Goal: Book appointment/travel/reservation

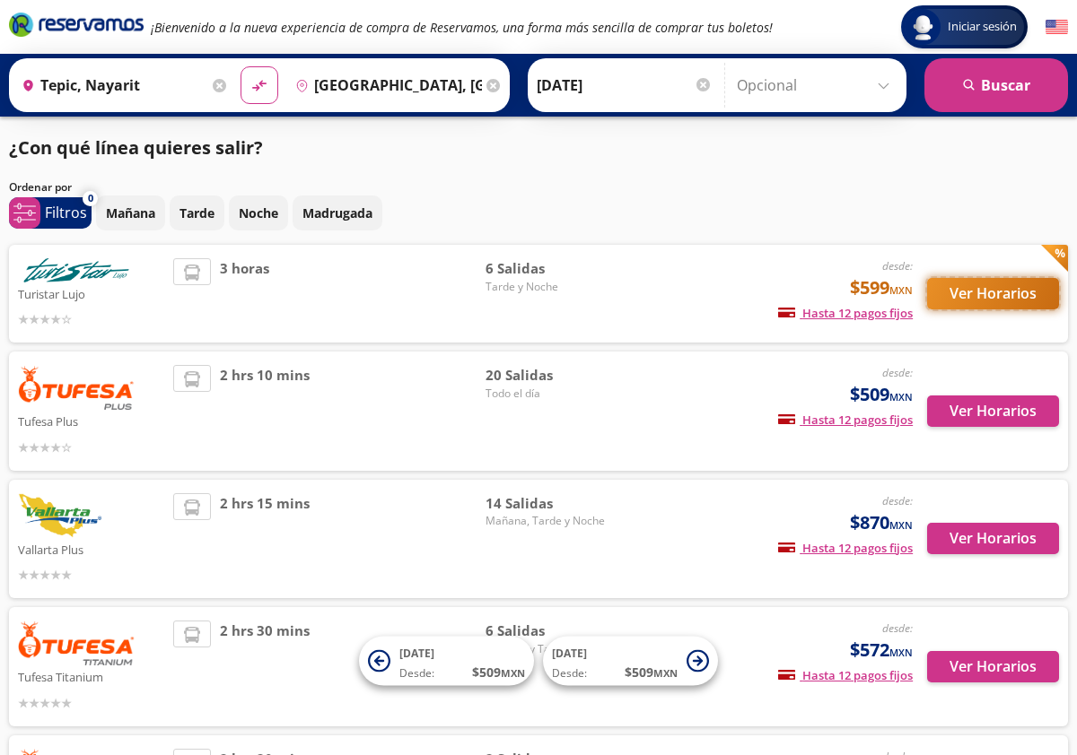
click at [974, 290] on button "Ver Horarios" at bounding box center [993, 293] width 132 height 31
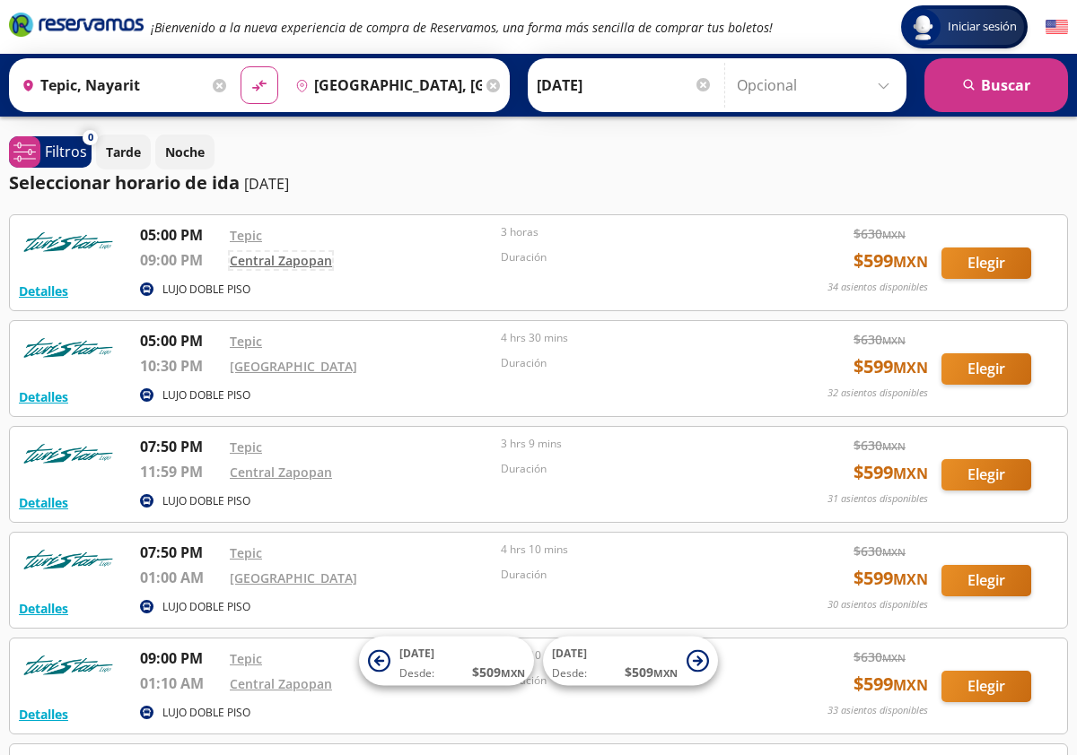
click at [272, 260] on link "Central Zapopan" at bounding box center [281, 260] width 102 height 17
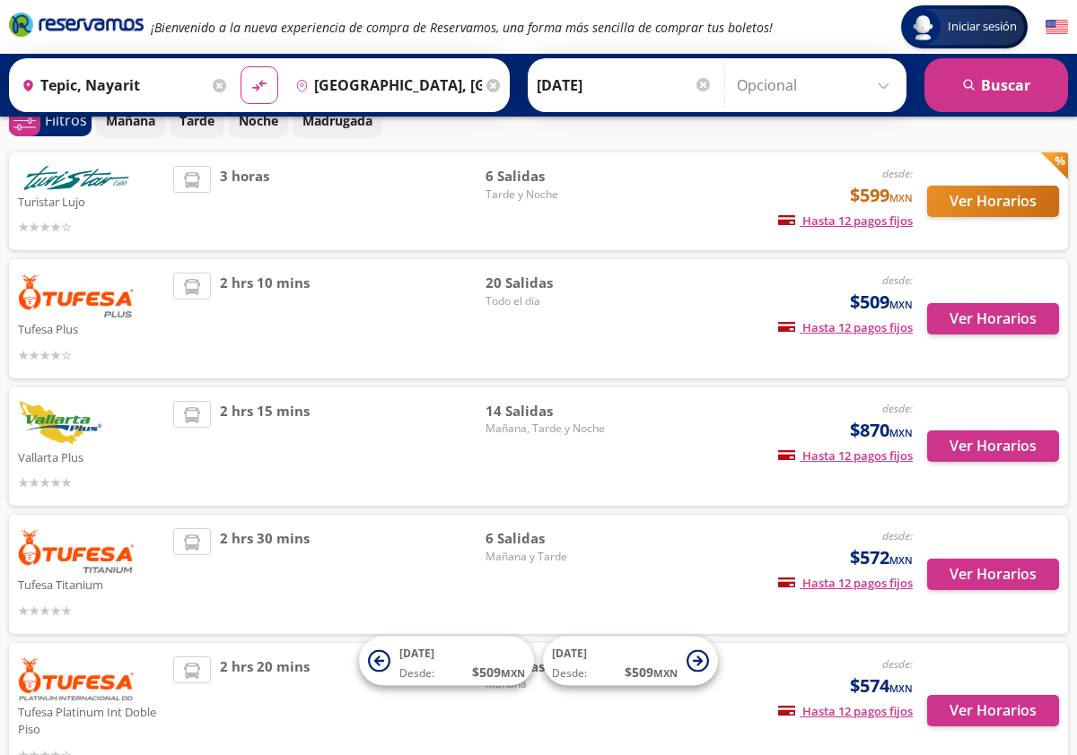
scroll to position [92, 0]
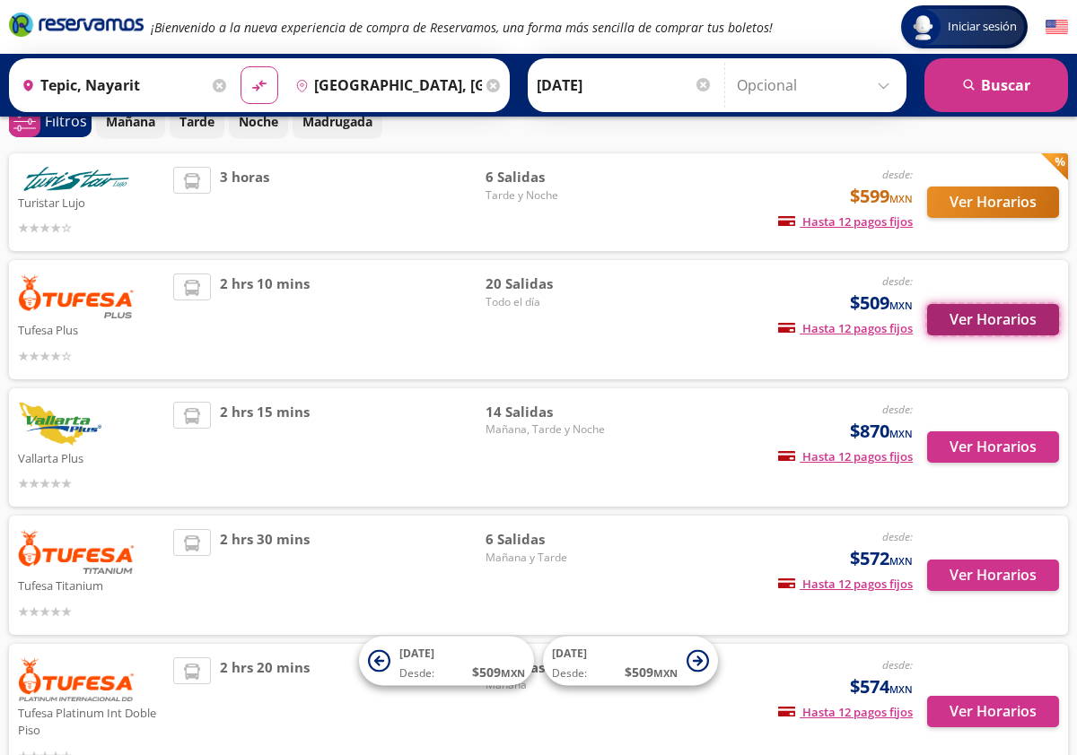
click at [991, 318] on button "Ver Horarios" at bounding box center [993, 319] width 132 height 31
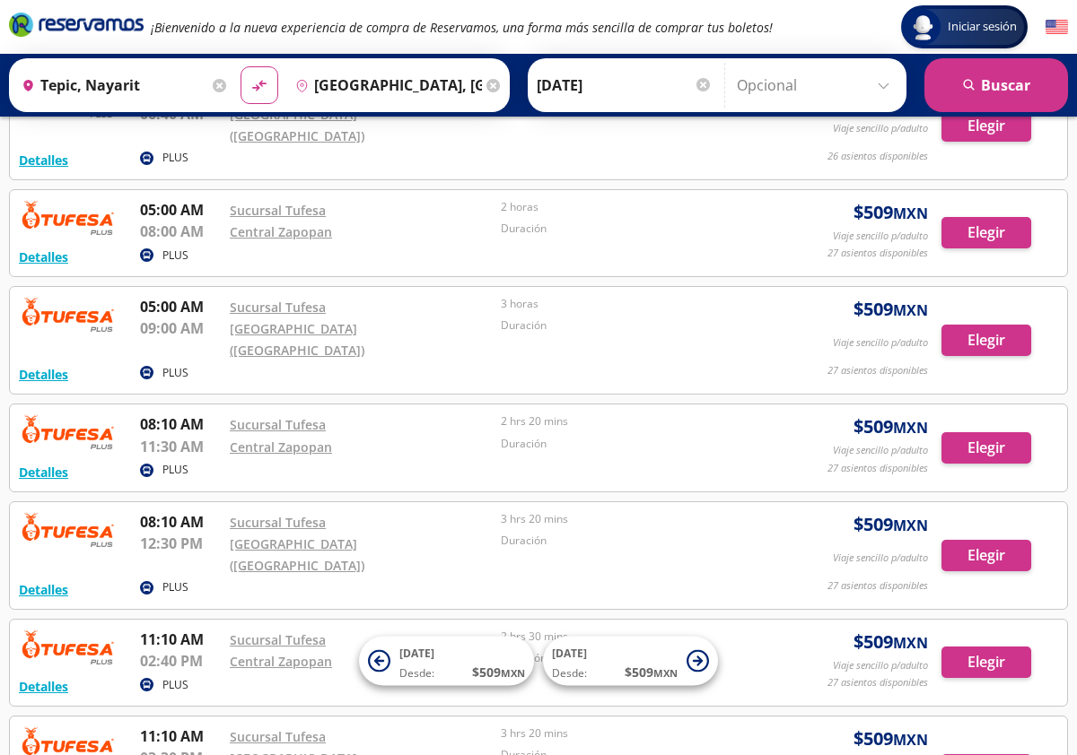
scroll to position [681, 0]
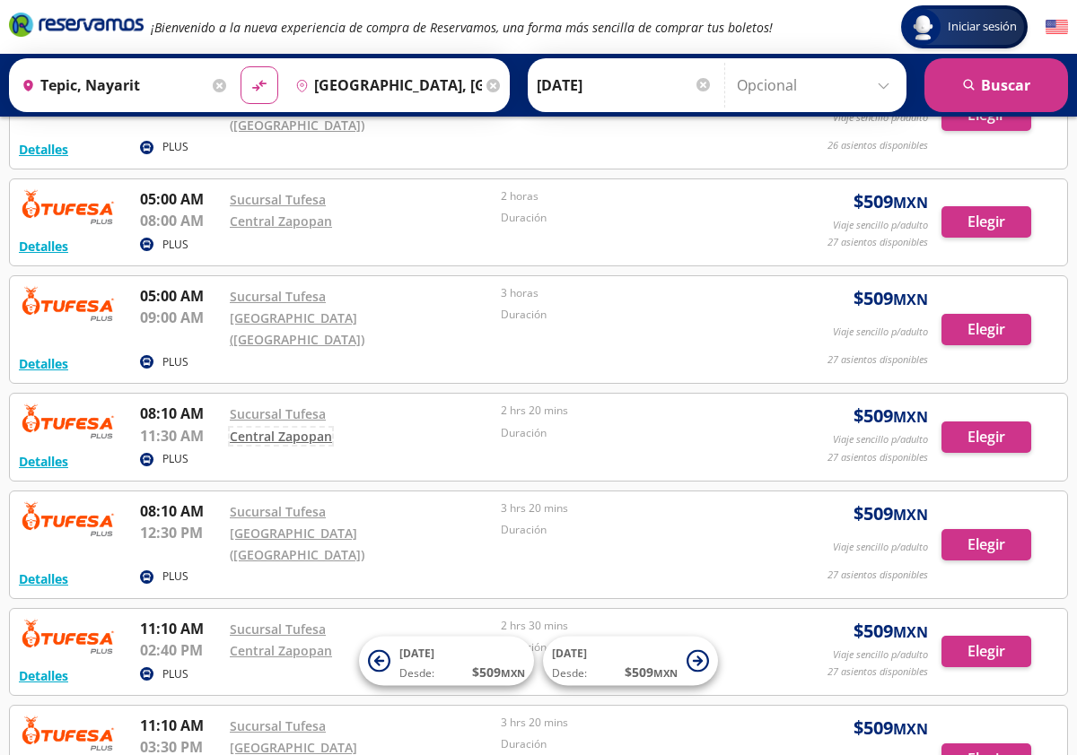
click at [311, 428] on link "Central Zapopan" at bounding box center [281, 436] width 102 height 17
click at [278, 406] on link "Sucursal Tufesa" at bounding box center [278, 414] width 96 height 17
click at [33, 452] on button "Detalles" at bounding box center [43, 461] width 49 height 19
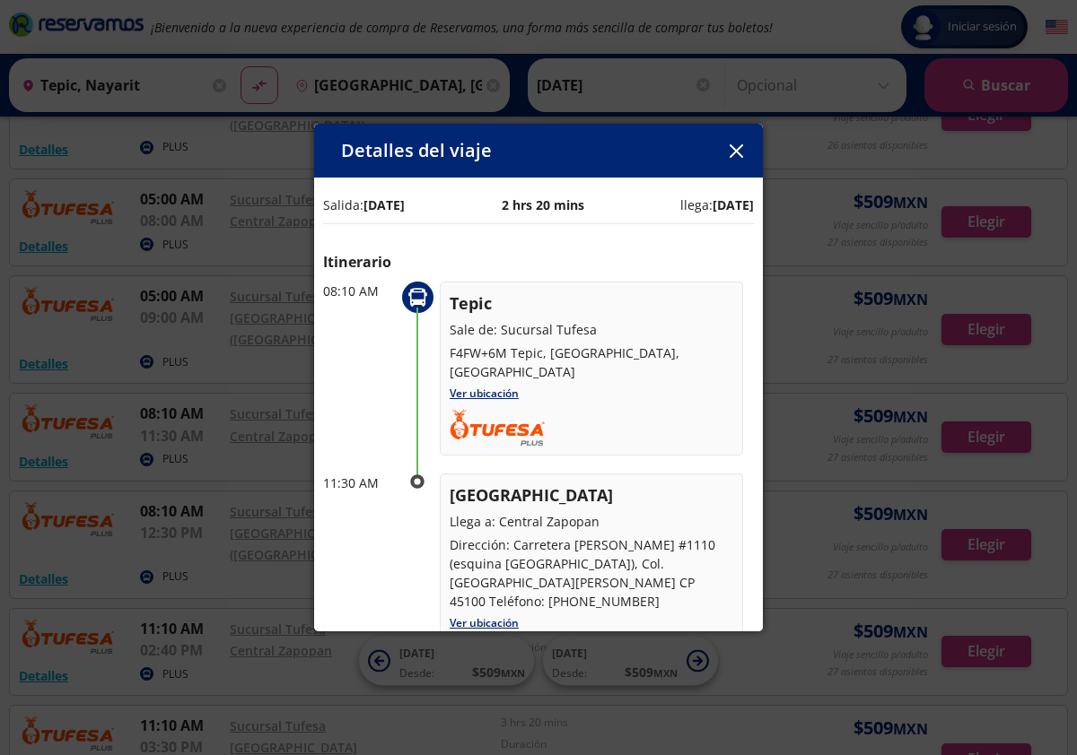
click at [738, 146] on icon "button" at bounding box center [734, 150] width 13 height 13
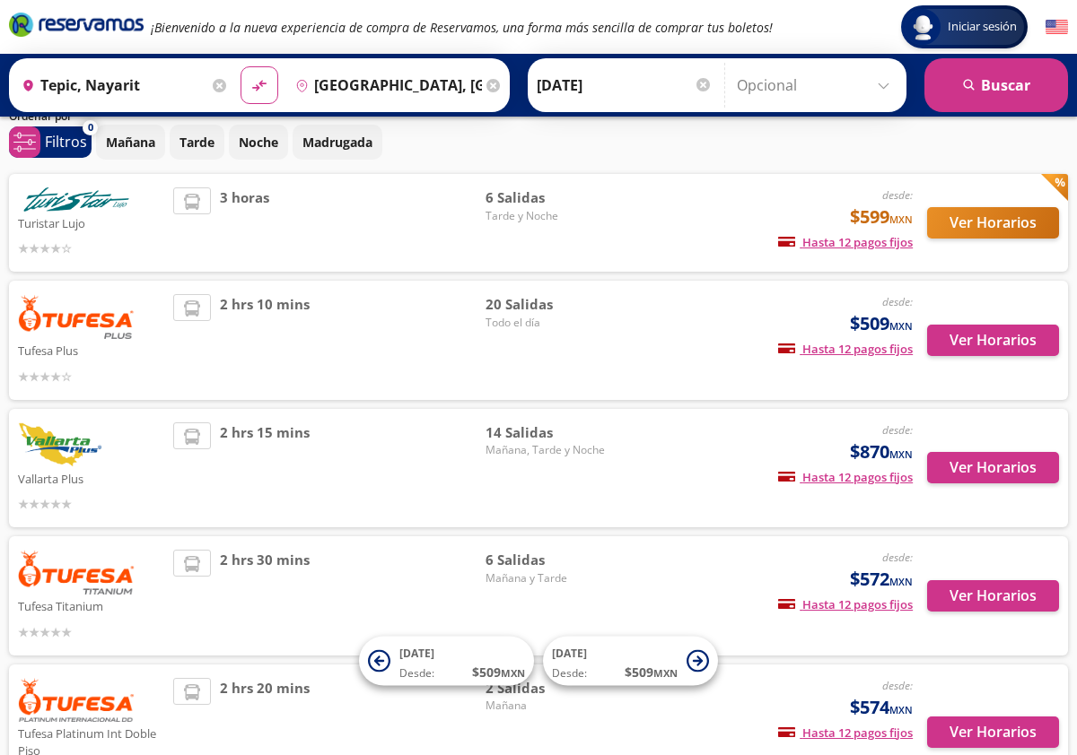
scroll to position [66, 0]
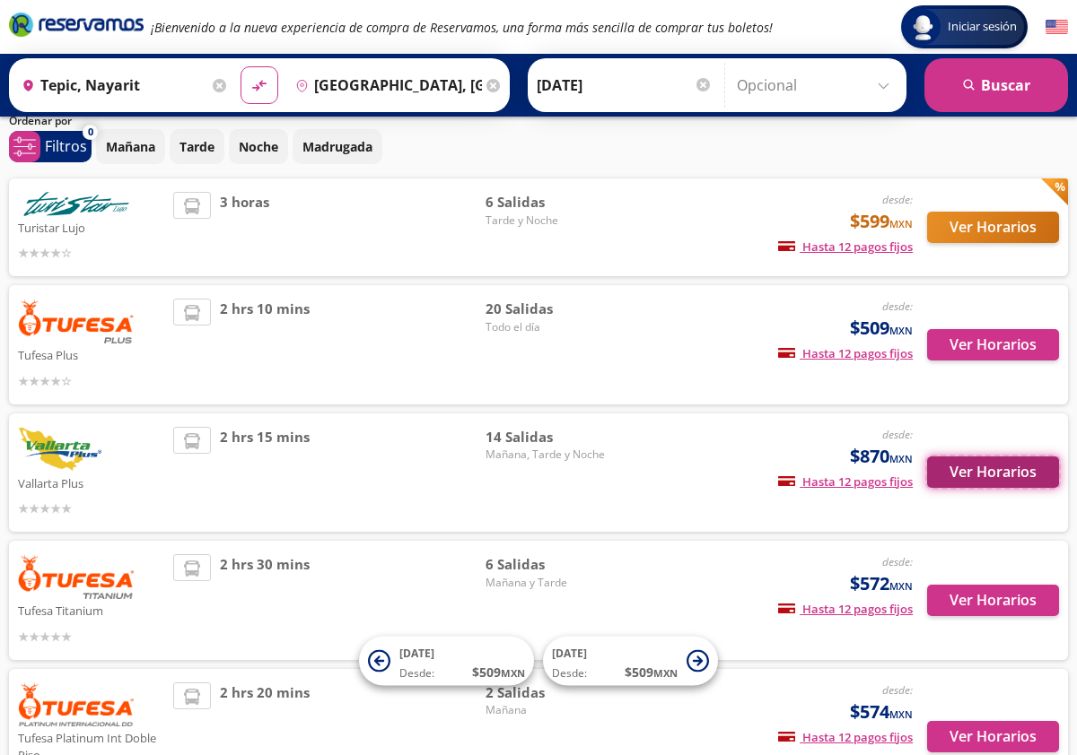
click at [1014, 474] on button "Ver Horarios" at bounding box center [993, 472] width 132 height 31
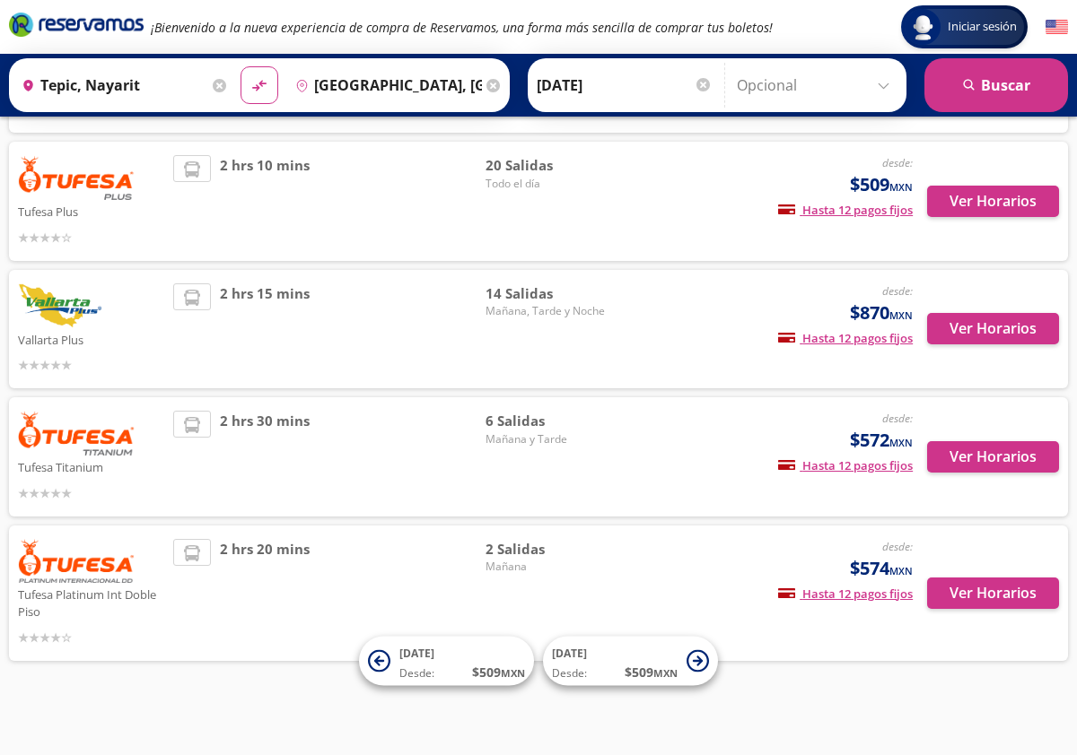
scroll to position [214, 0]
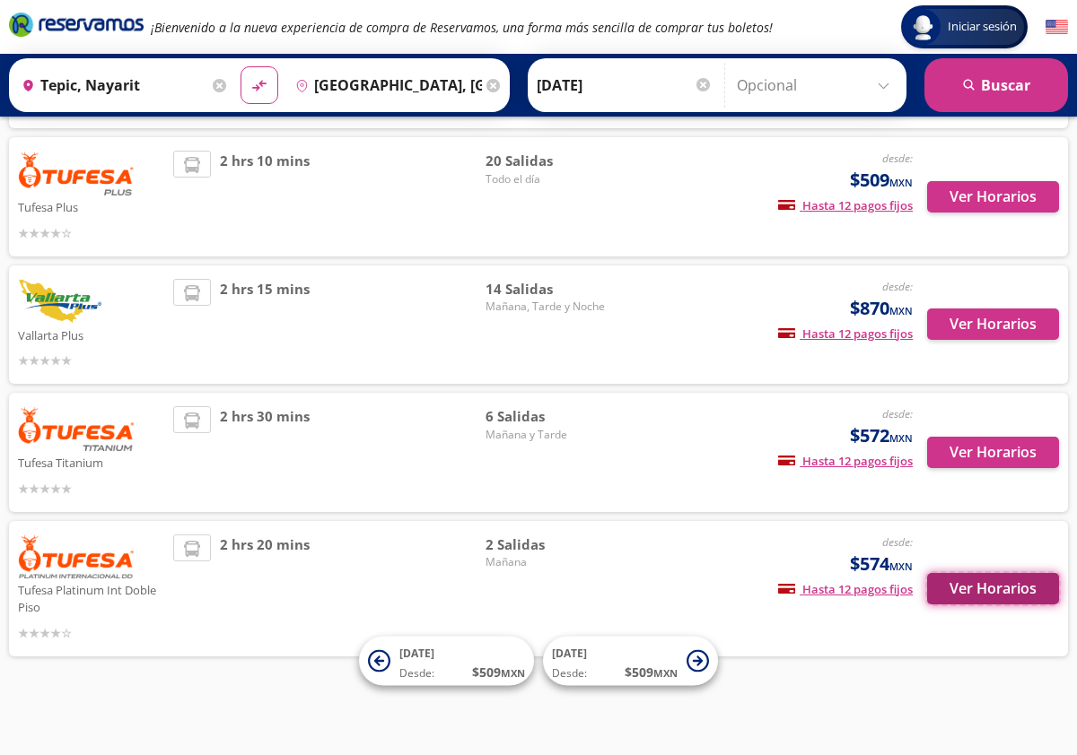
click at [993, 589] on button "Ver Horarios" at bounding box center [993, 588] width 132 height 31
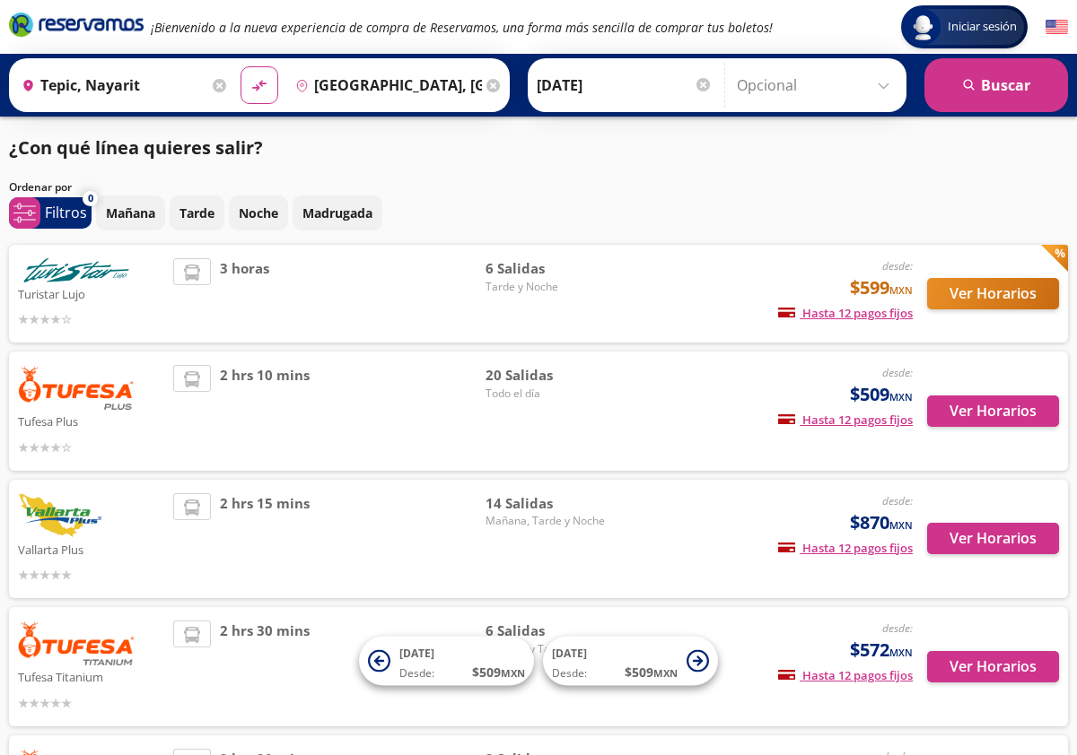
scroll to position [214, 0]
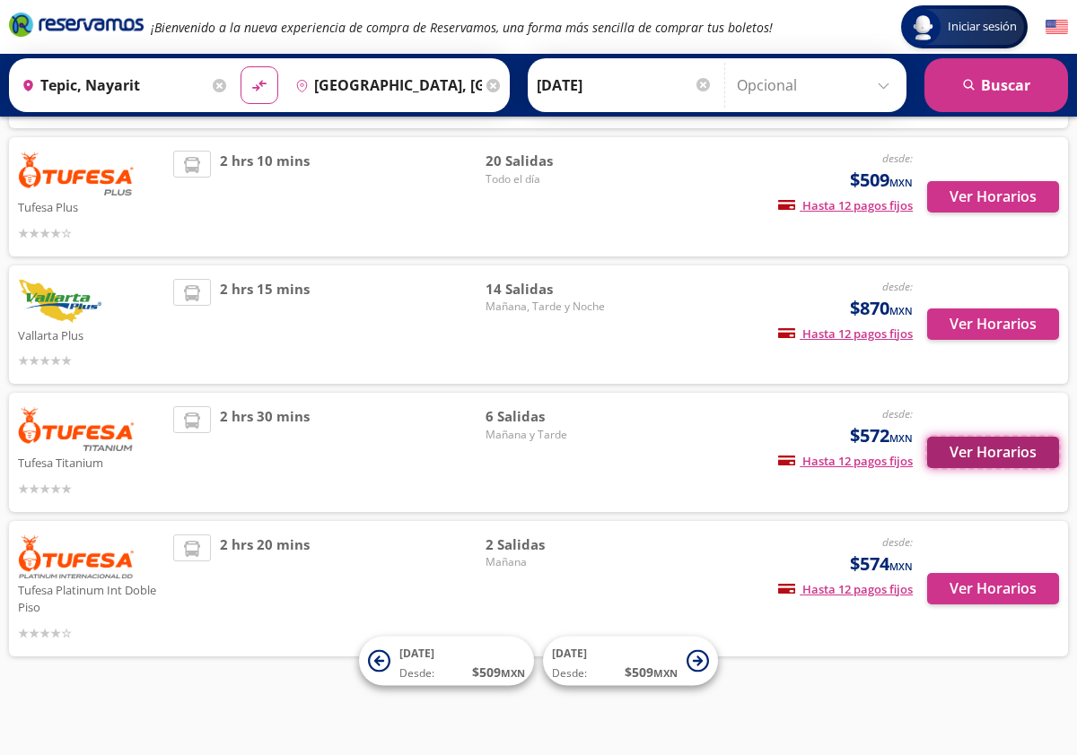
click at [1003, 449] on button "Ver Horarios" at bounding box center [993, 452] width 132 height 31
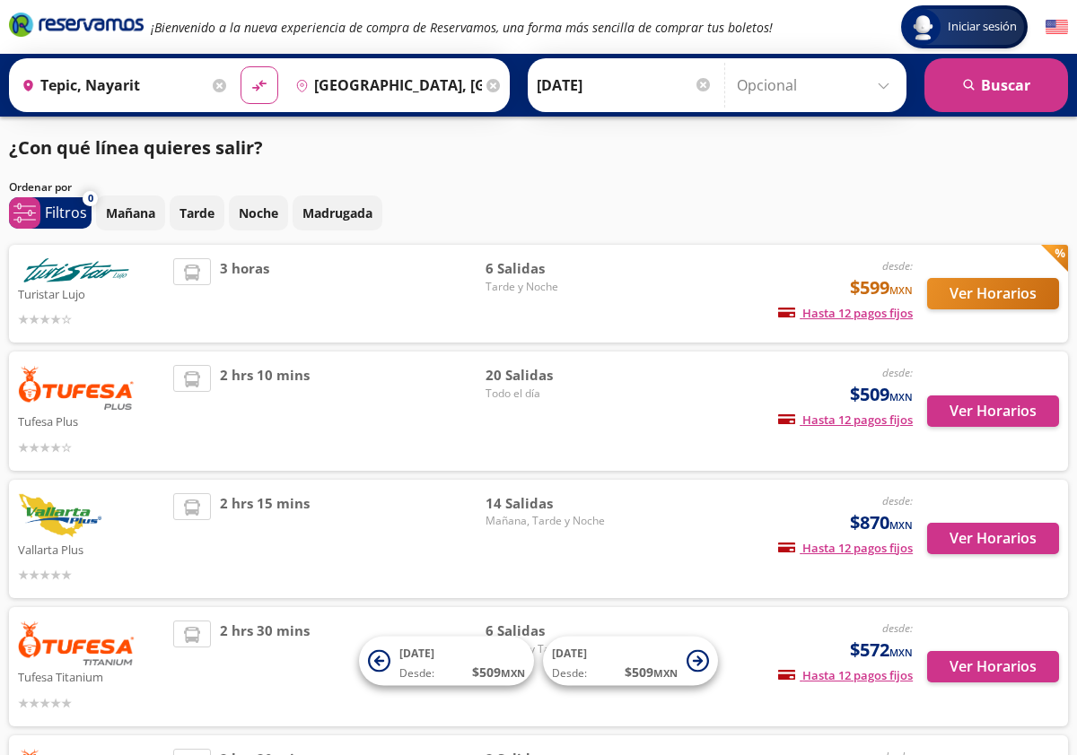
scroll to position [214, 0]
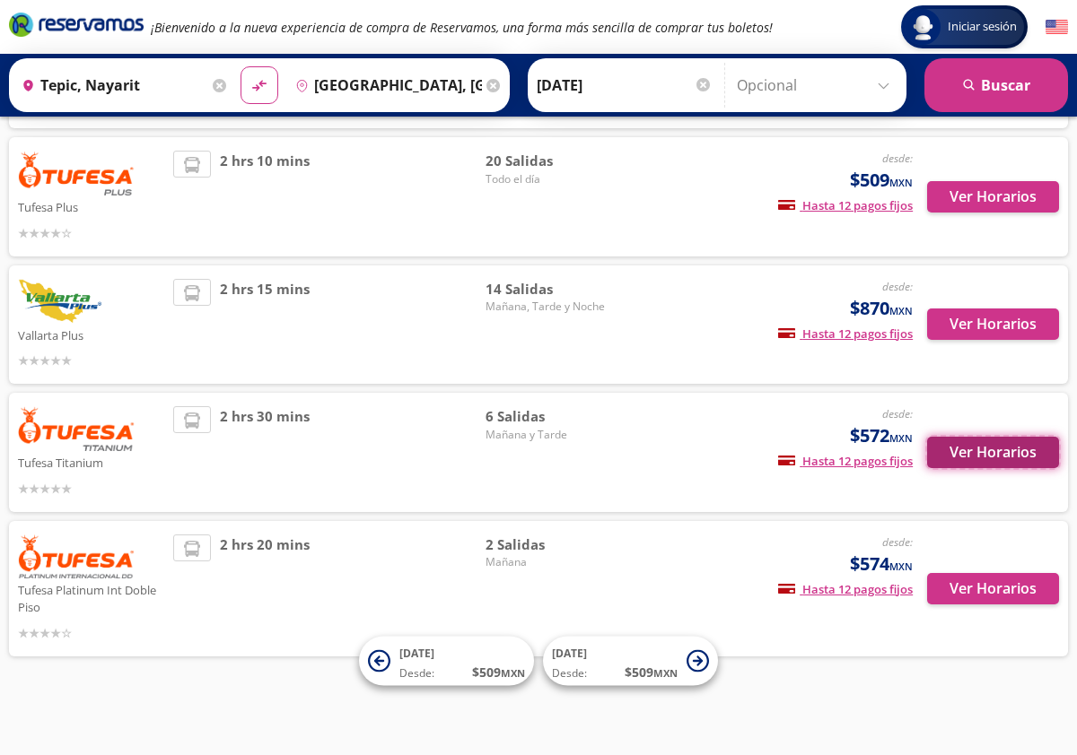
click at [985, 456] on button "Ver Horarios" at bounding box center [993, 452] width 132 height 31
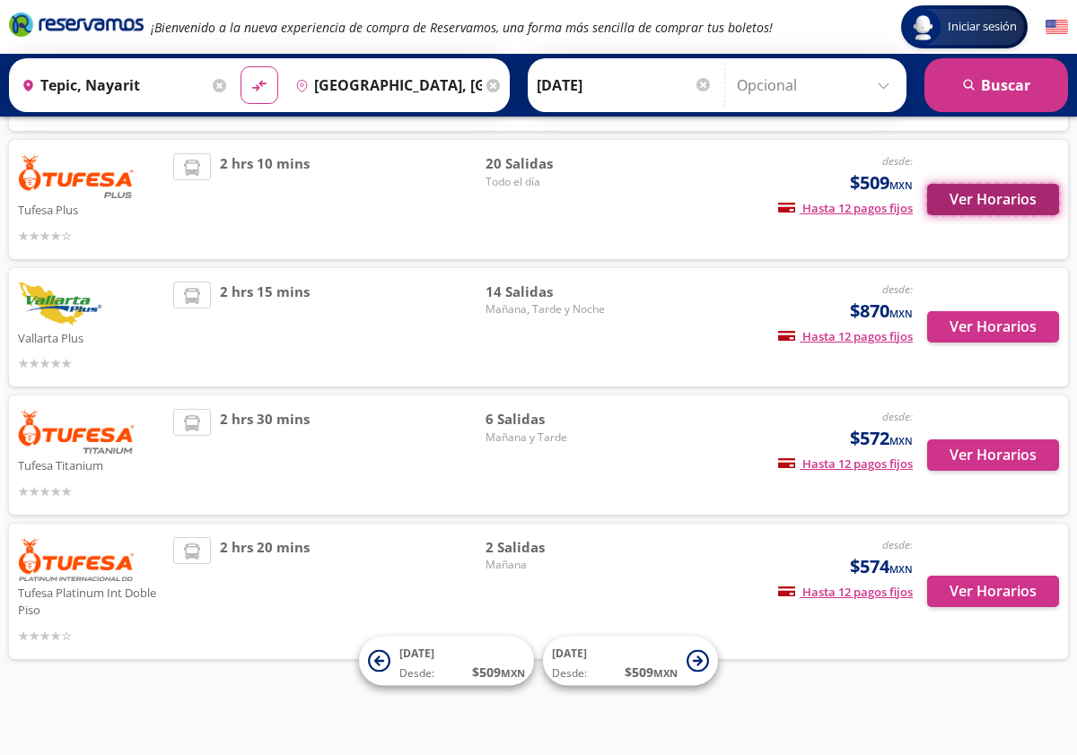
click at [964, 197] on button "Ver Horarios" at bounding box center [993, 199] width 132 height 31
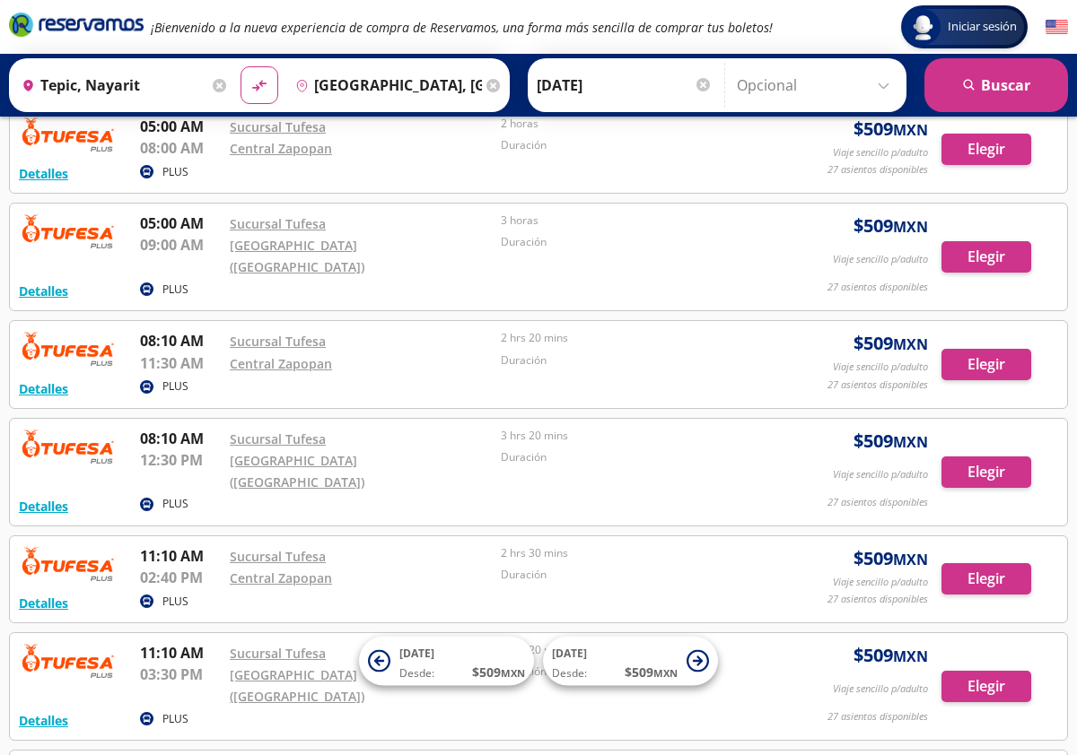
scroll to position [756, 0]
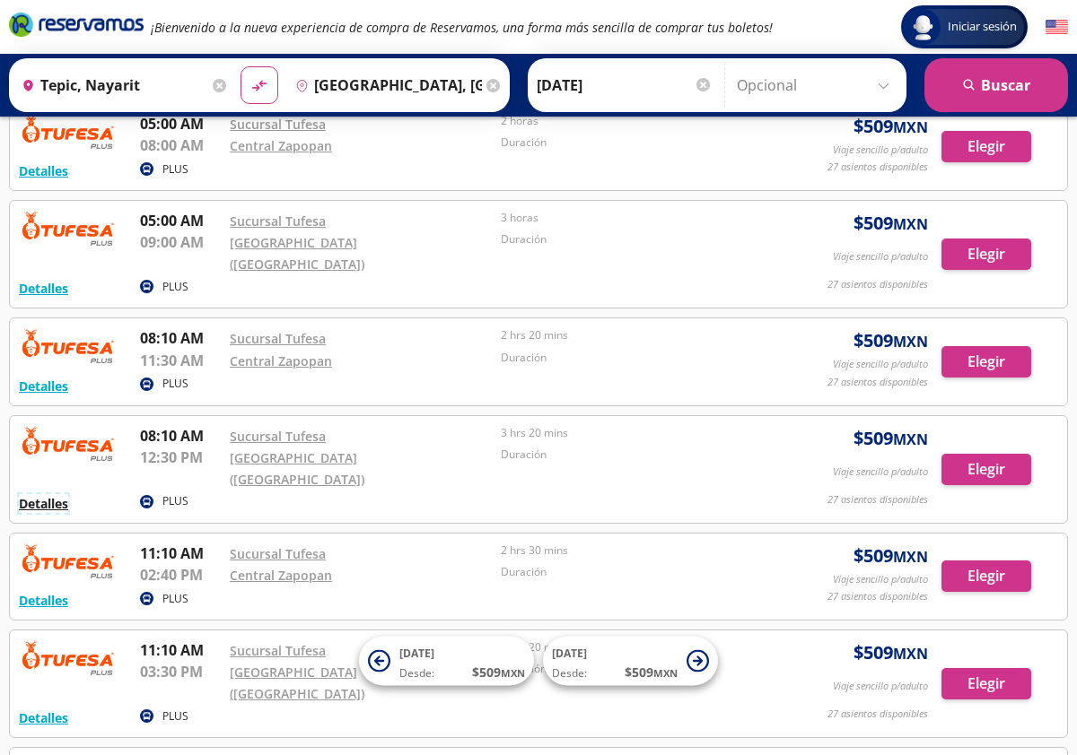
click at [63, 494] on button "Detalles" at bounding box center [43, 503] width 49 height 19
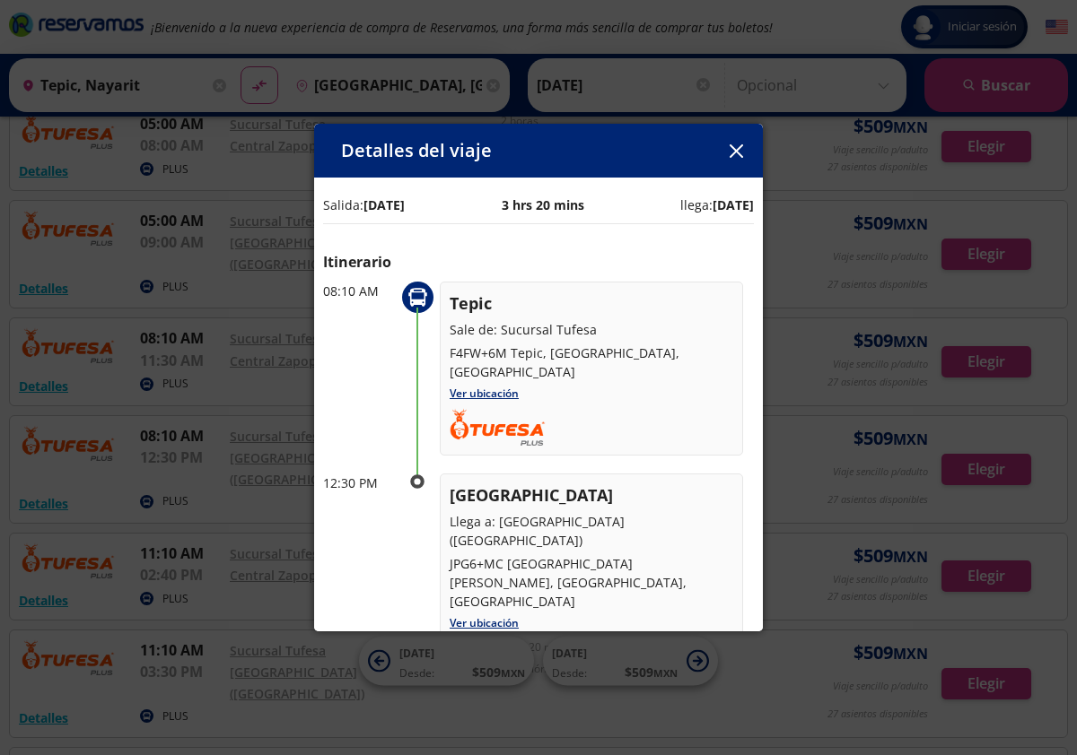
click at [734, 157] on icon "button" at bounding box center [735, 150] width 13 height 13
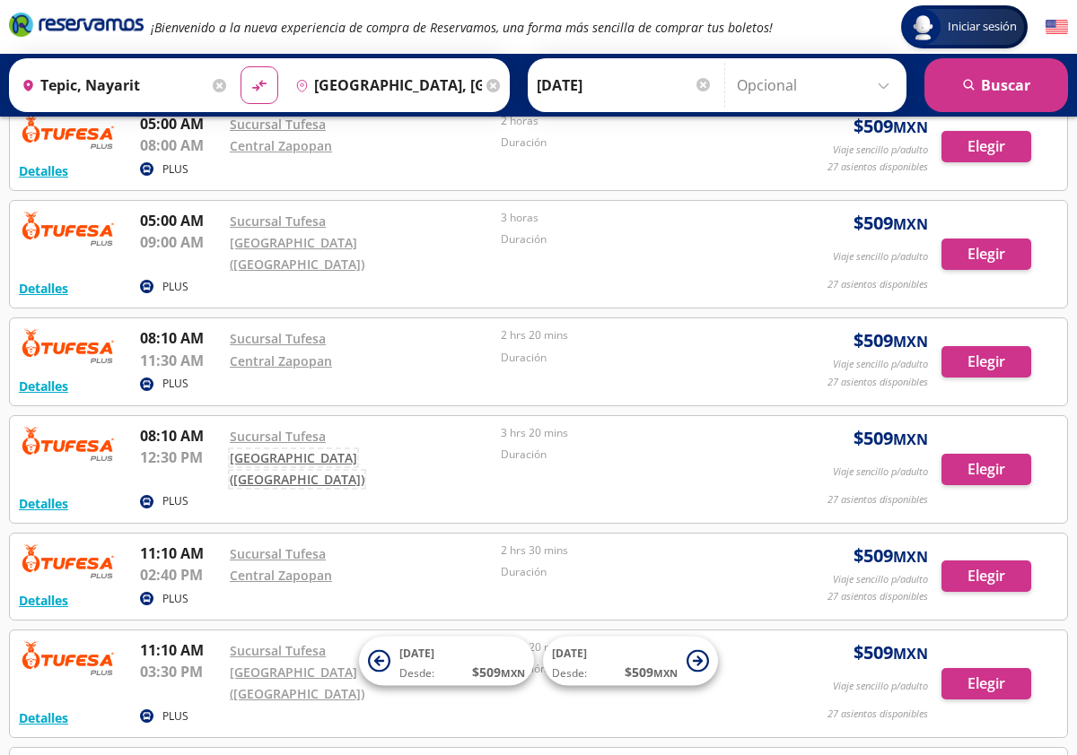
click at [285, 449] on link "[GEOGRAPHIC_DATA] ([GEOGRAPHIC_DATA])" at bounding box center [297, 468] width 135 height 39
click at [274, 353] on link "Central Zapopan" at bounding box center [281, 361] width 102 height 17
